Goal: Information Seeking & Learning: Learn about a topic

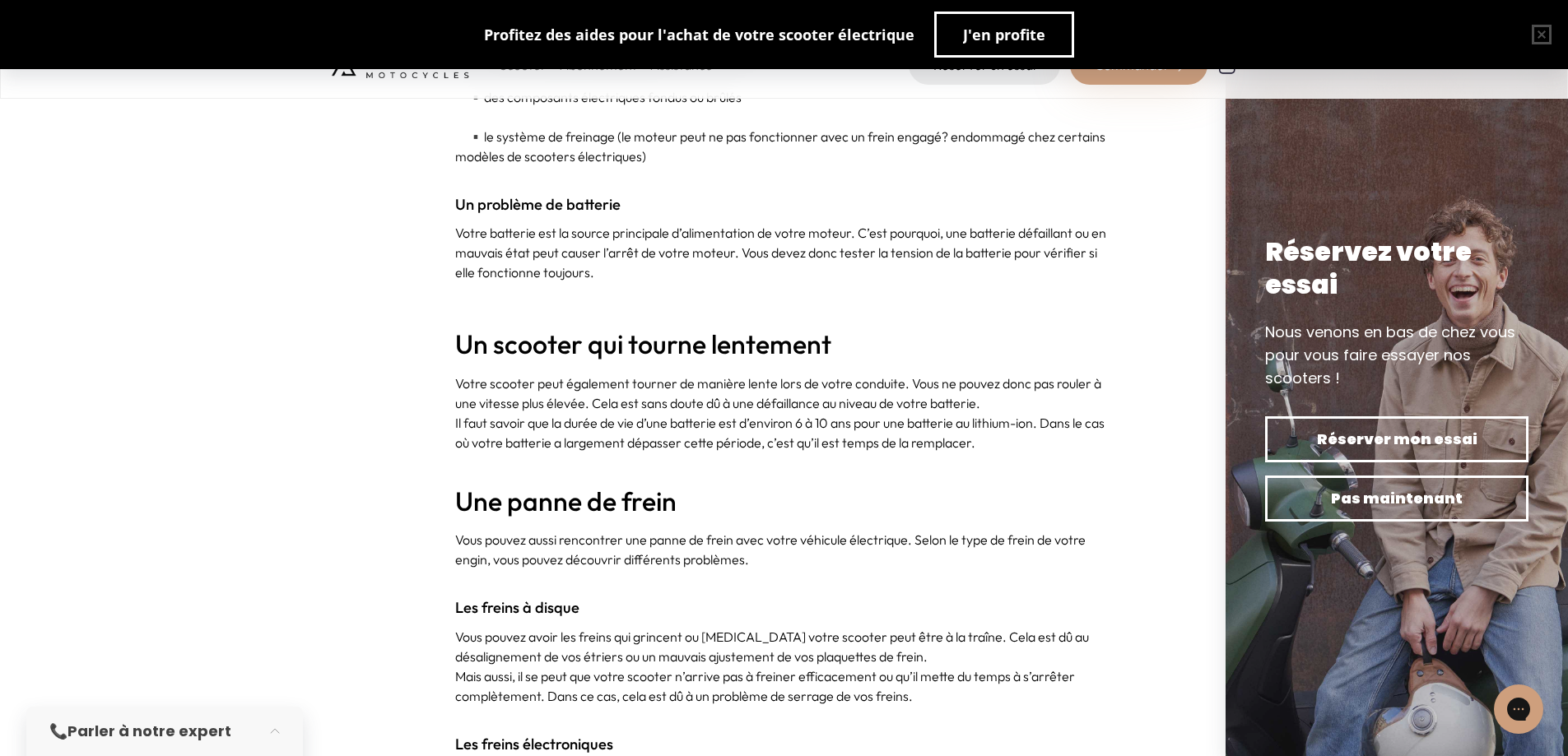
scroll to position [1893, 0]
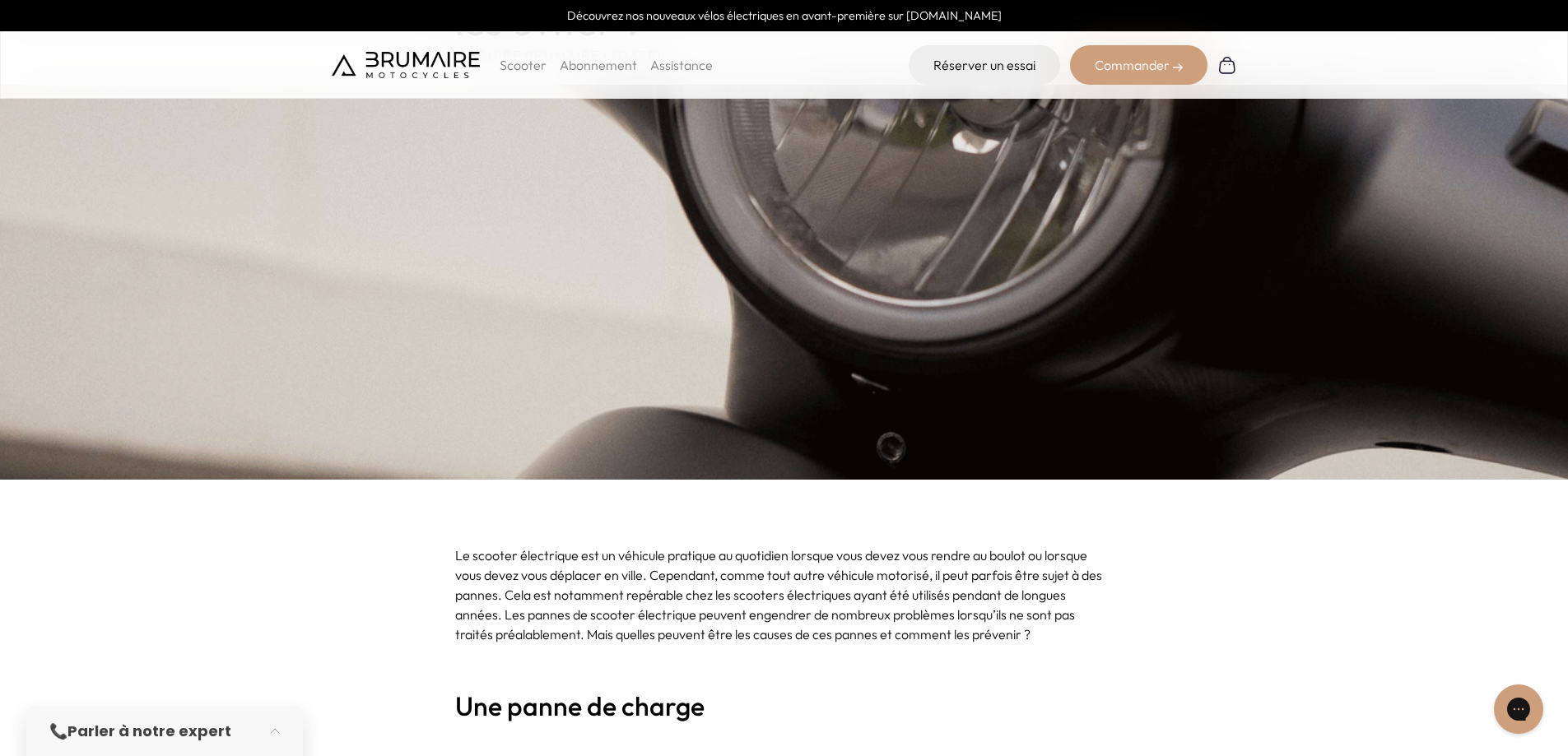
scroll to position [329, 0]
